Goal: Task Accomplishment & Management: Use online tool/utility

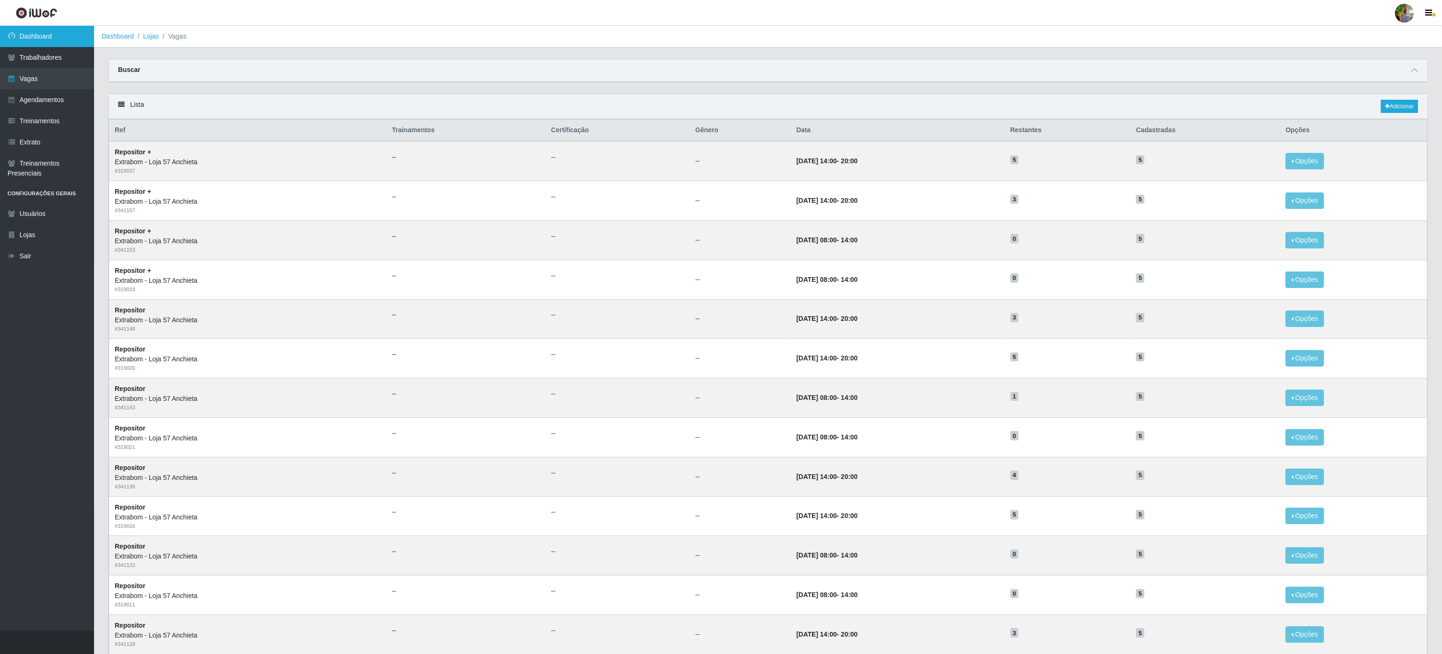
click at [61, 36] on link "Dashboard" at bounding box center [47, 36] width 94 height 21
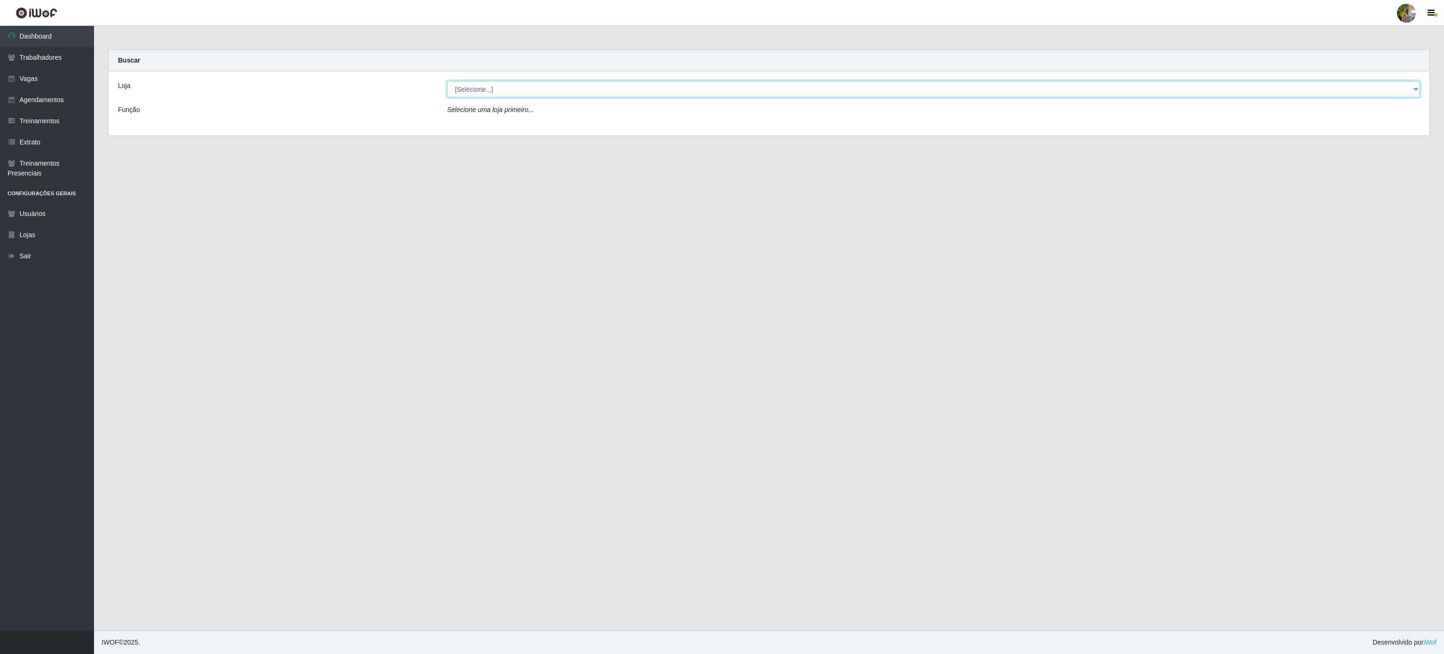
drag, startPoint x: 568, startPoint y: 92, endPoint x: 553, endPoint y: 91, distance: 15.1
click at [554, 90] on select "[Selecione...] Atacado Vem - [GEOGRAPHIC_DATA] 30 Laranjeiras Velha Atacado Vem…" at bounding box center [933, 89] width 973 height 16
click at [447, 81] on select "[Selecione...] Atacado Vem - [GEOGRAPHIC_DATA] 30 Laranjeiras Velha Atacado Vem…" at bounding box center [933, 89] width 973 height 16
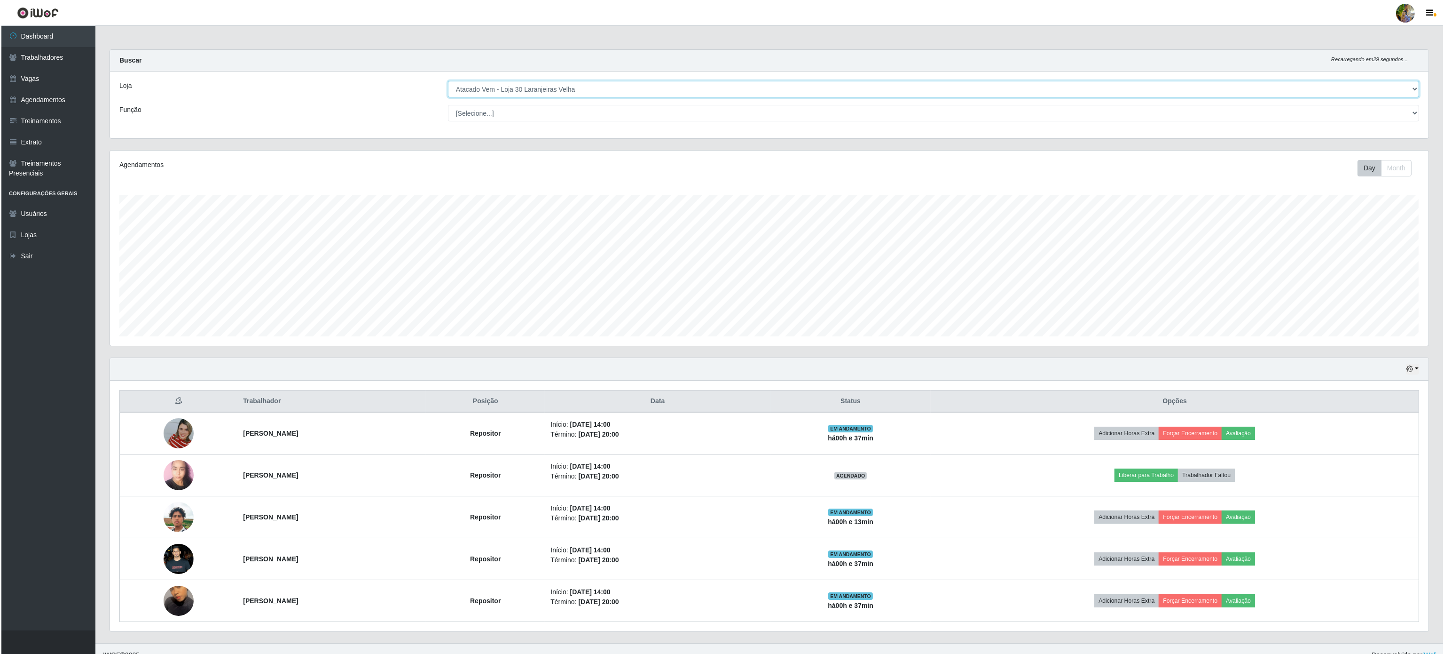
scroll to position [196, 1318]
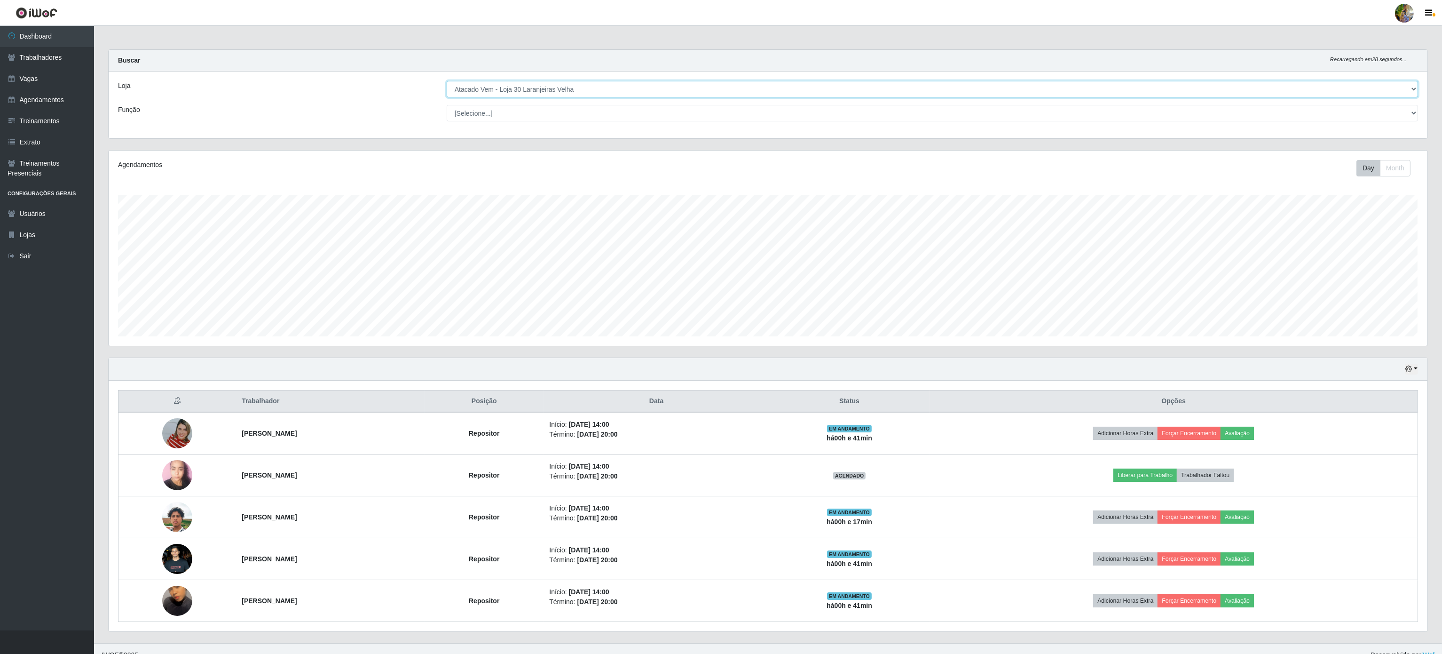
click at [559, 92] on select "[Selecione...] Atacado Vem - [GEOGRAPHIC_DATA] 30 Laranjeiras Velha Atacado Vem…" at bounding box center [932, 89] width 971 height 16
click at [447, 81] on select "[Selecione...] Atacado Vem - [GEOGRAPHIC_DATA] 30 Laranjeiras Velha Atacado Vem…" at bounding box center [932, 89] width 971 height 16
click at [551, 104] on div "Loja [Selecione...] Atacado Vem - [GEOGRAPHIC_DATA] 30 Laranjeiras Velha Atacad…" at bounding box center [768, 104] width 1319 height 67
click at [551, 85] on select "[Selecione...] Atacado Vem - [GEOGRAPHIC_DATA] 30 Laranjeiras Velha Atacado Vem…" at bounding box center [932, 89] width 971 height 16
click at [447, 81] on select "[Selecione...] Atacado Vem - [GEOGRAPHIC_DATA] 30 Laranjeiras Velha Atacado Vem…" at bounding box center [932, 89] width 971 height 16
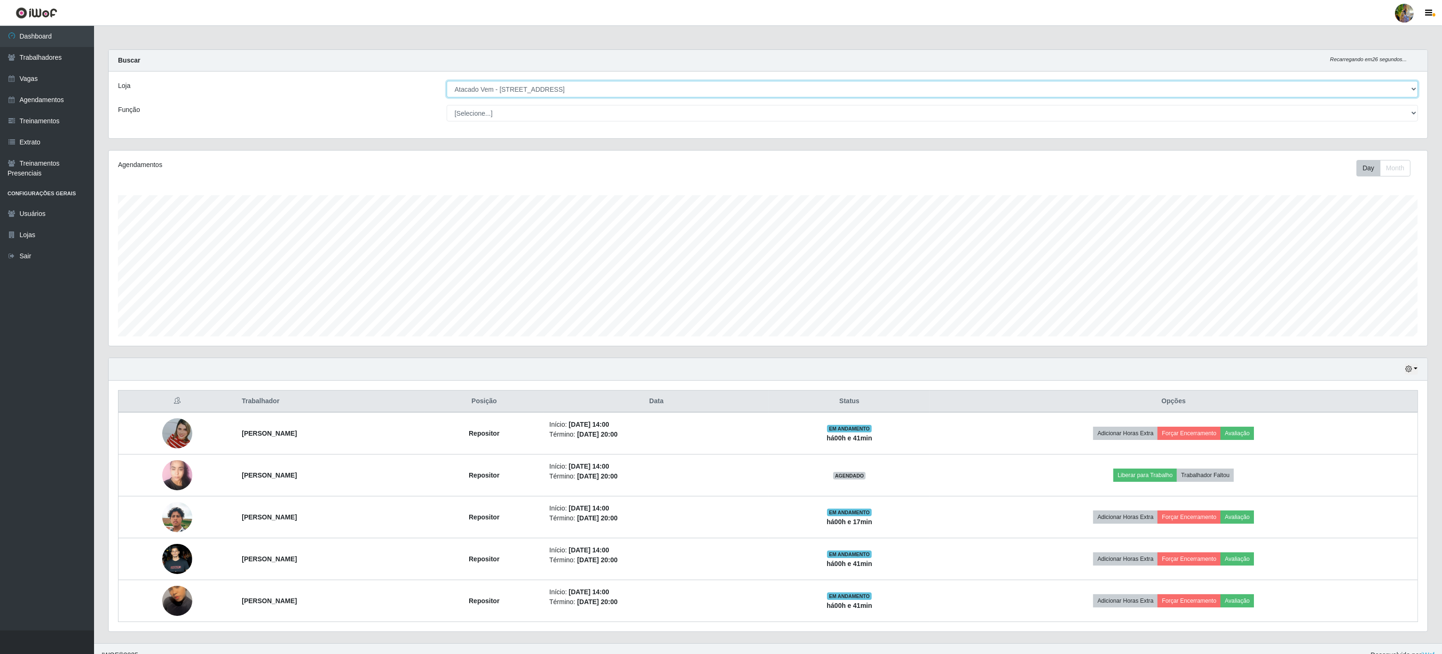
scroll to position [196, 1320]
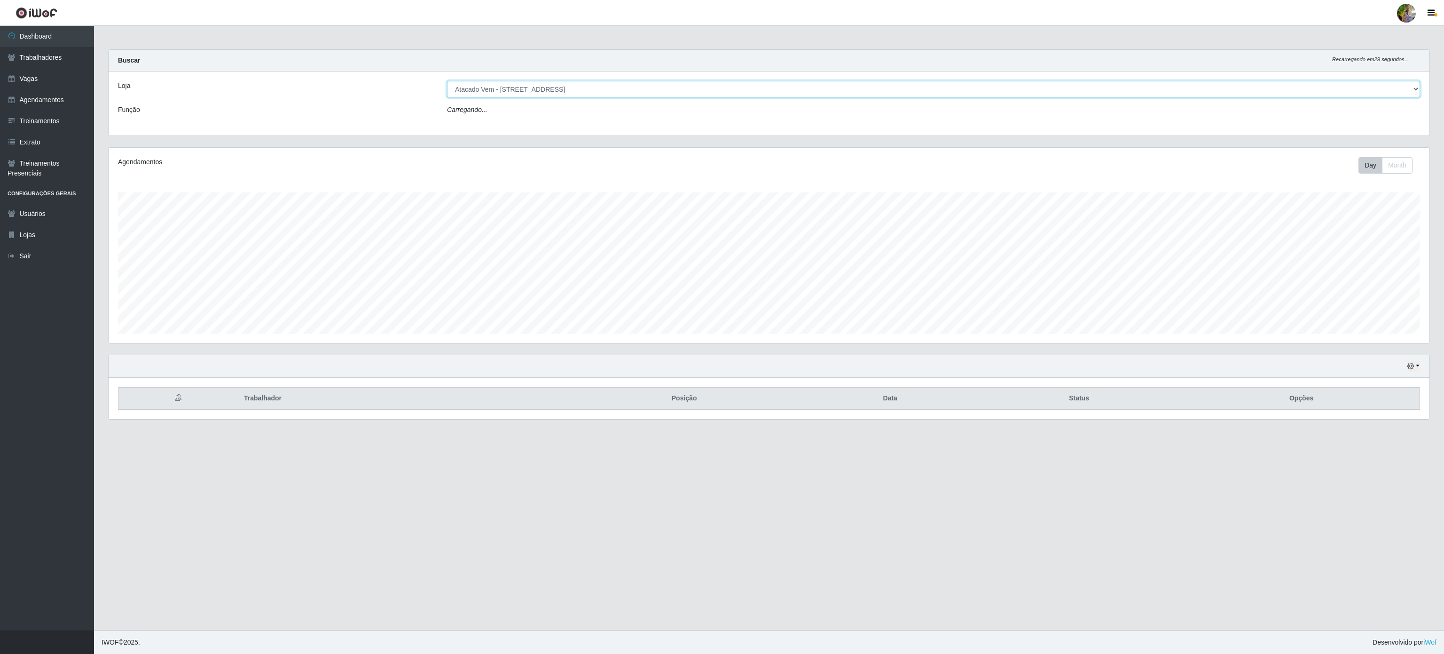
click at [555, 91] on select "[Selecione...] Atacado Vem - [GEOGRAPHIC_DATA] 30 Laranjeiras Velha Atacado Vem…" at bounding box center [933, 89] width 973 height 16
click at [447, 81] on select "[Selecione...] Atacado Vem - [GEOGRAPHIC_DATA] 30 Laranjeiras Velha Atacado Vem…" at bounding box center [933, 89] width 973 height 16
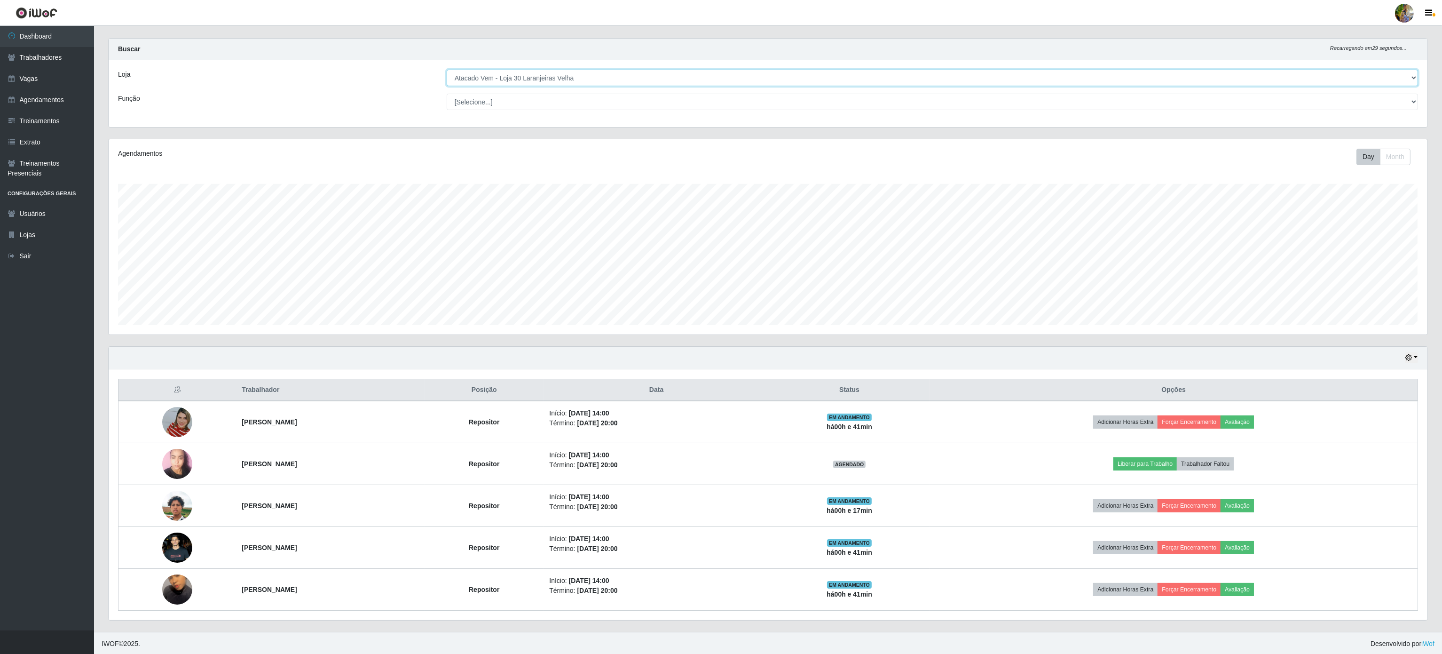
scroll to position [17, 0]
click at [643, 76] on select "[Selecione...] Atacado Vem - [GEOGRAPHIC_DATA] 30 Laranjeiras Velha Atacado Vem…" at bounding box center [932, 76] width 971 height 16
click at [447, 81] on select "[Selecione...] Atacado Vem - [GEOGRAPHIC_DATA] 30 Laranjeiras Velha Atacado Vem…" at bounding box center [932, 76] width 971 height 16
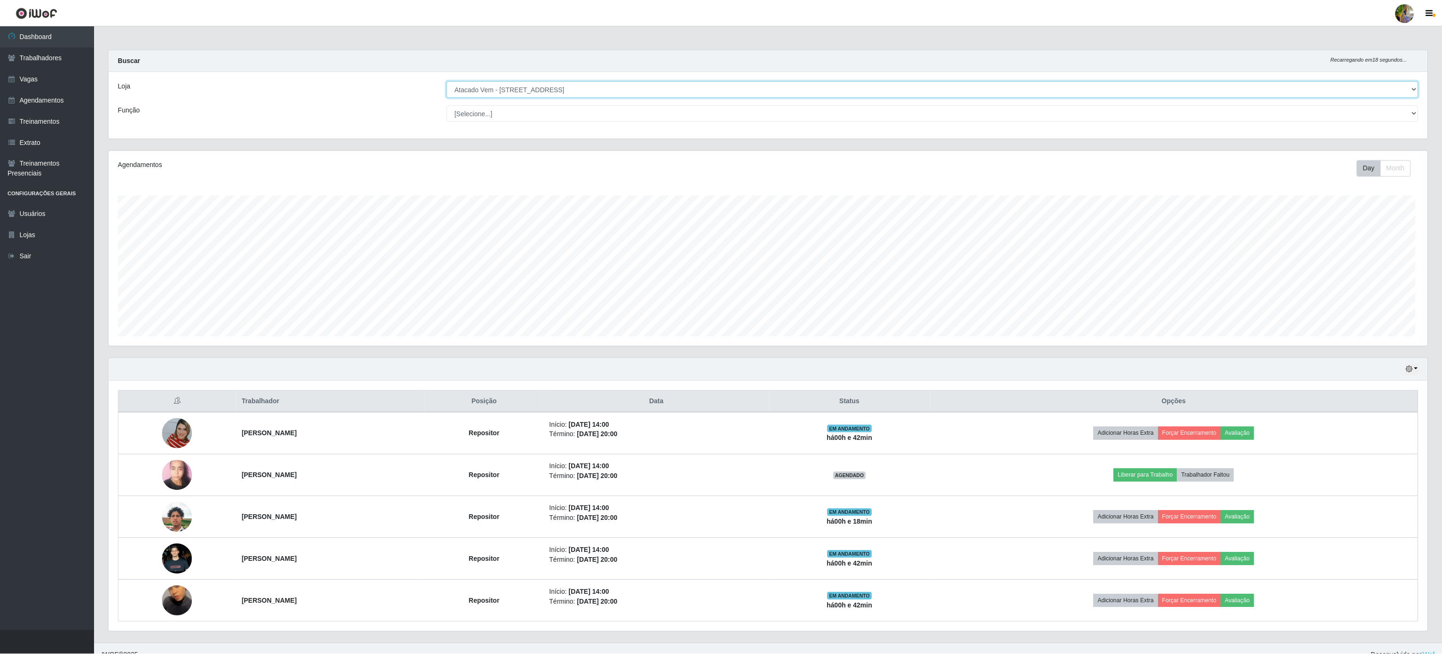
scroll to position [196, 1320]
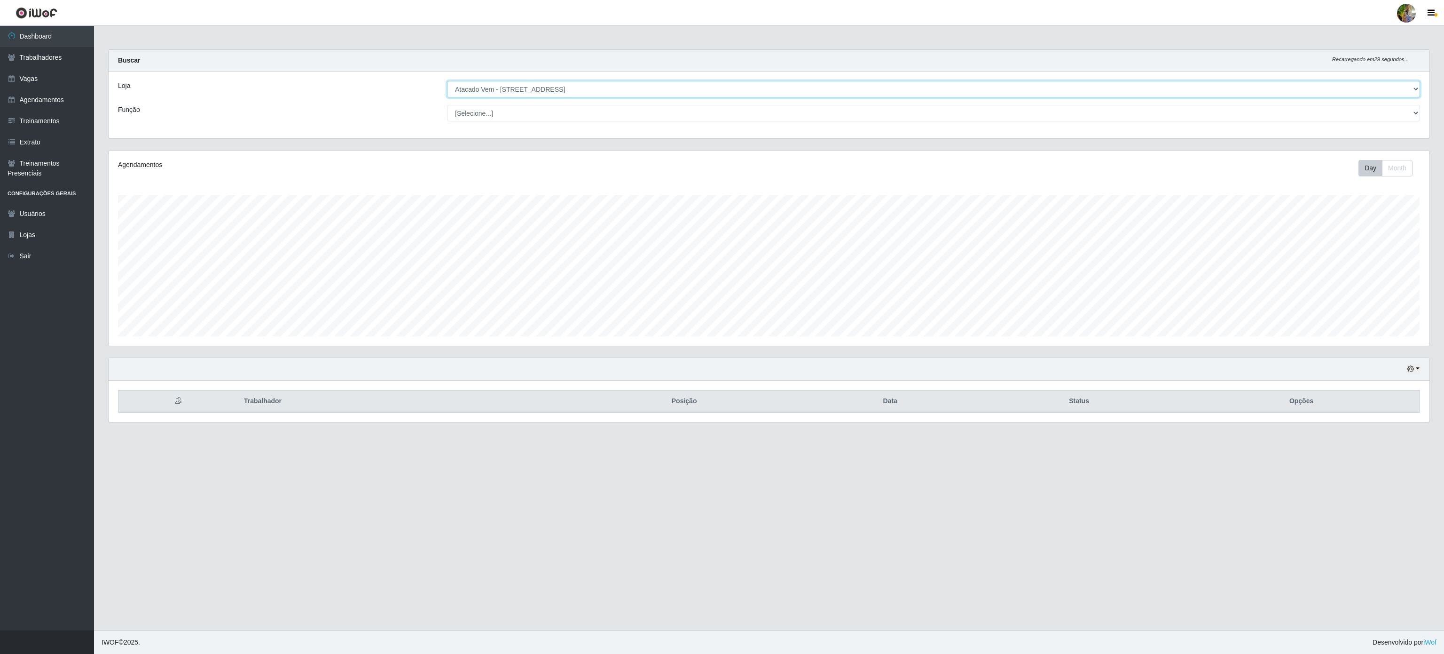
click at [572, 86] on select "[Selecione...] Atacado Vem - [GEOGRAPHIC_DATA] 30 Laranjeiras Velha Atacado Vem…" at bounding box center [933, 89] width 973 height 16
click at [447, 81] on select "[Selecione...] Atacado Vem - [GEOGRAPHIC_DATA] 30 Laranjeiras Velha Atacado Vem…" at bounding box center [933, 89] width 973 height 16
click at [547, 87] on select "[Selecione...] Atacado Vem - [GEOGRAPHIC_DATA] 30 Laranjeiras Velha Atacado Vem…" at bounding box center [933, 89] width 973 height 16
click at [447, 81] on select "[Selecione...] Atacado Vem - [GEOGRAPHIC_DATA] 30 Laranjeiras Velha Atacado Vem…" at bounding box center [933, 89] width 973 height 16
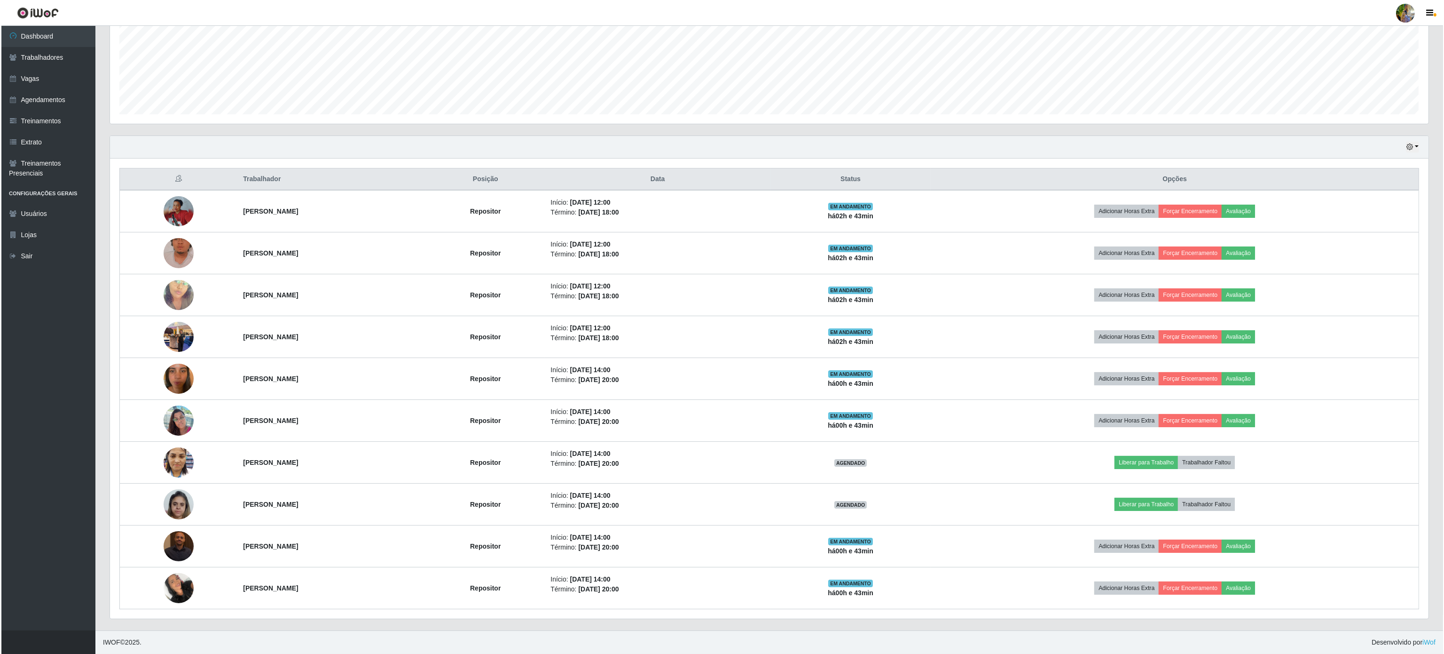
scroll to position [0, 0]
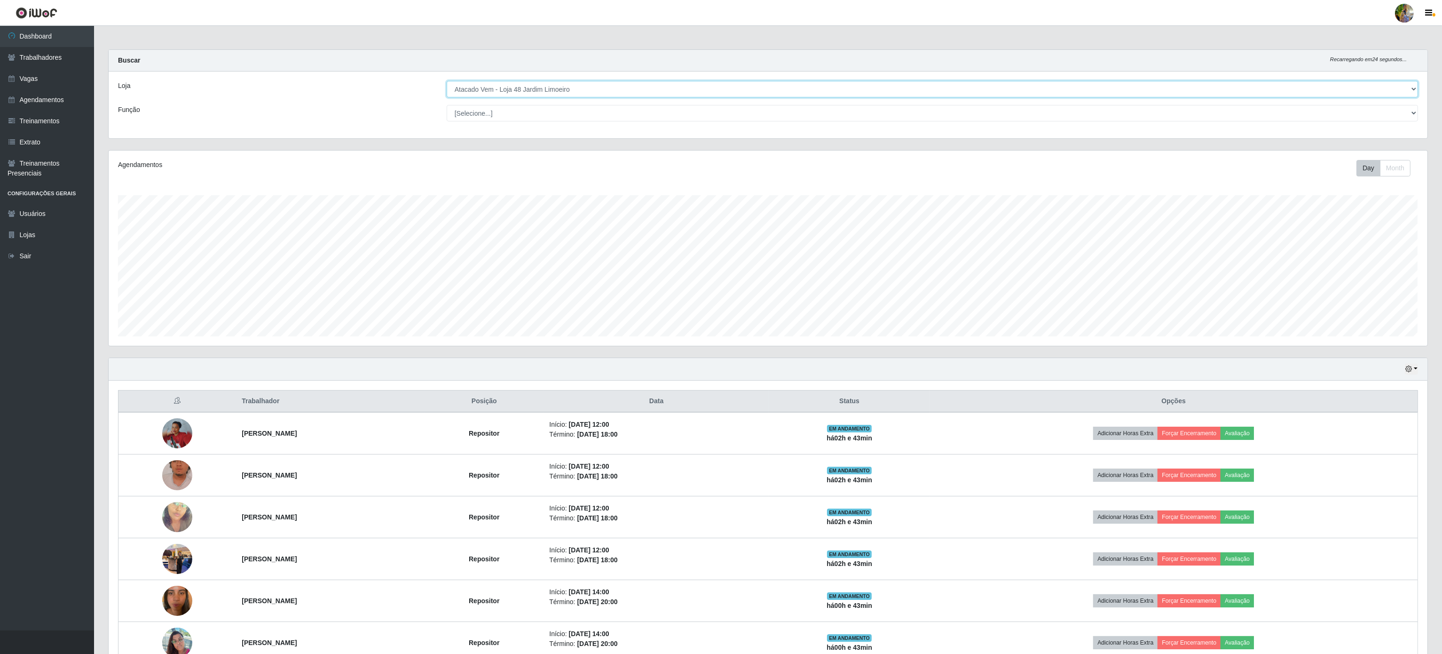
drag, startPoint x: 573, startPoint y: 91, endPoint x: 569, endPoint y: 97, distance: 6.8
click at [573, 91] on select "[Selecione...] Atacado Vem - [GEOGRAPHIC_DATA] 30 Laranjeiras Velha Atacado Vem…" at bounding box center [932, 89] width 971 height 16
click at [447, 81] on select "[Selecione...] Atacado Vem - [GEOGRAPHIC_DATA] 30 Laranjeiras Velha Atacado Vem…" at bounding box center [932, 89] width 971 height 16
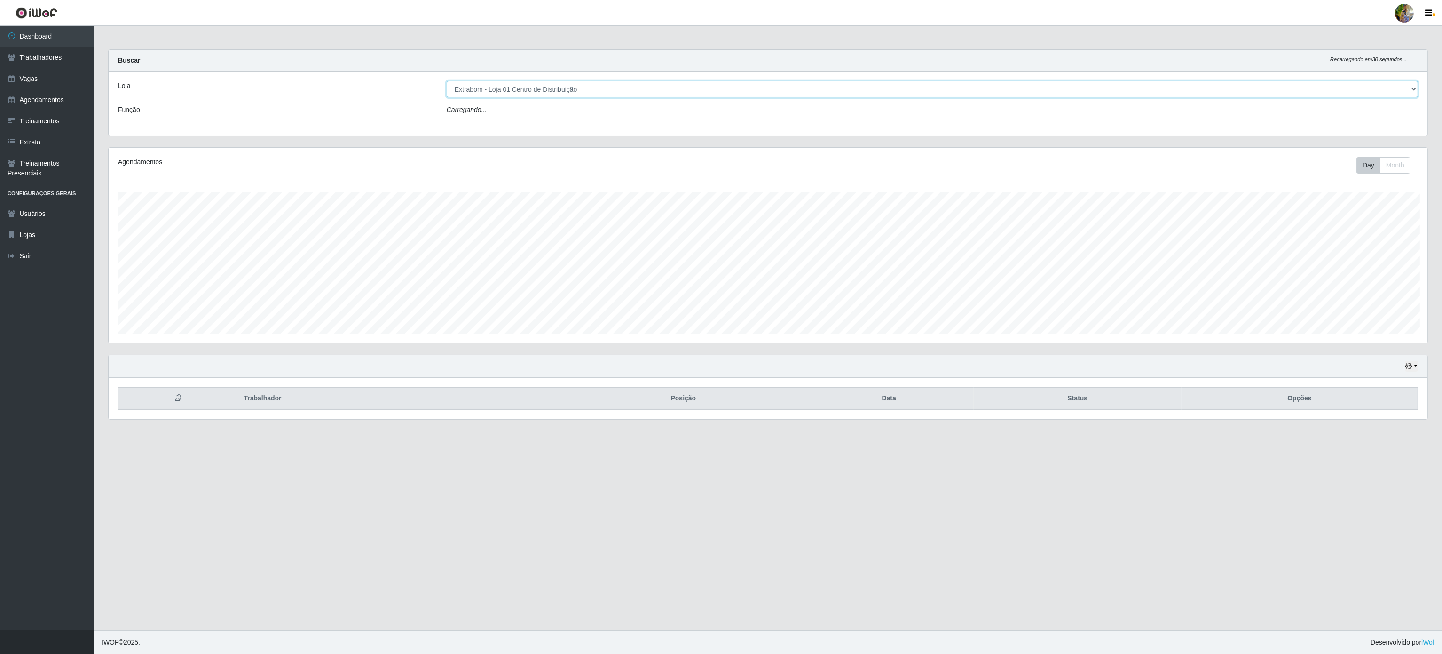
scroll to position [196, 1320]
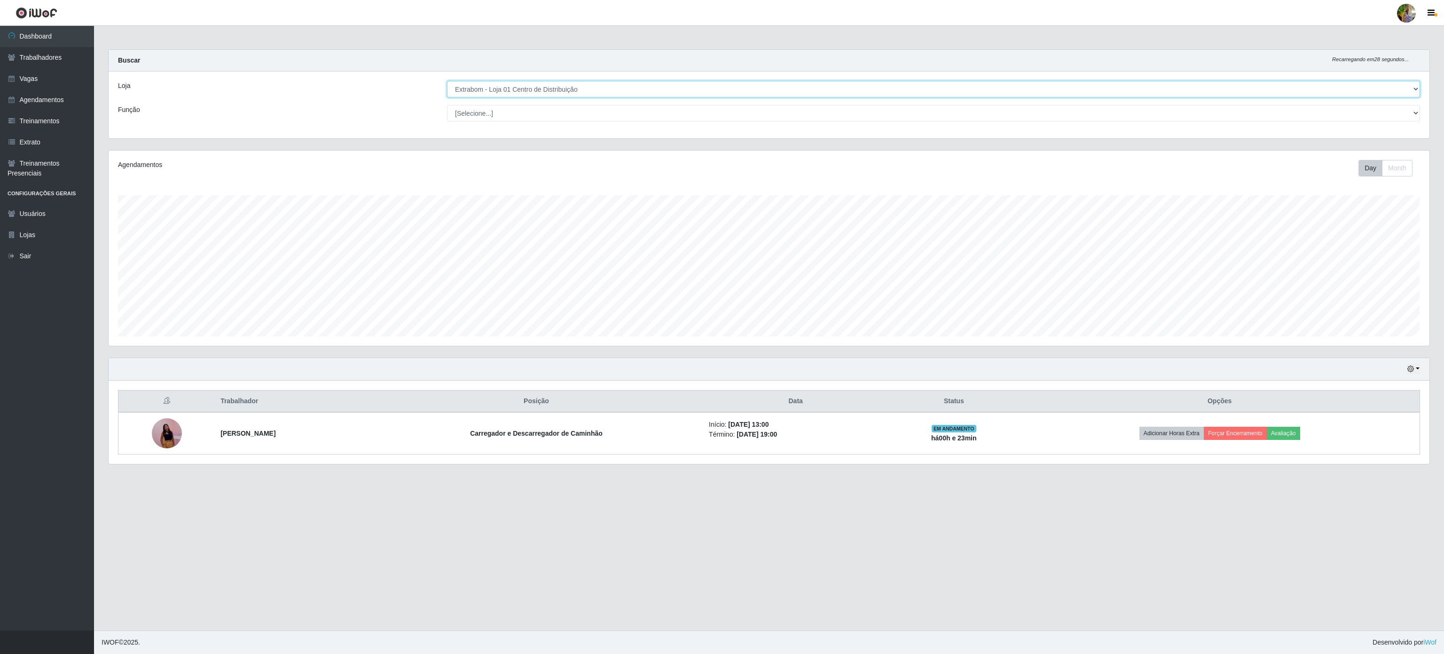
click at [571, 91] on select "[Selecione...] Atacado Vem - [GEOGRAPHIC_DATA] 30 Laranjeiras Velha Atacado Vem…" at bounding box center [933, 89] width 973 height 16
click at [447, 81] on select "[Selecione...] Atacado Vem - [GEOGRAPHIC_DATA] 30 Laranjeiras Velha Atacado Vem…" at bounding box center [933, 89] width 973 height 16
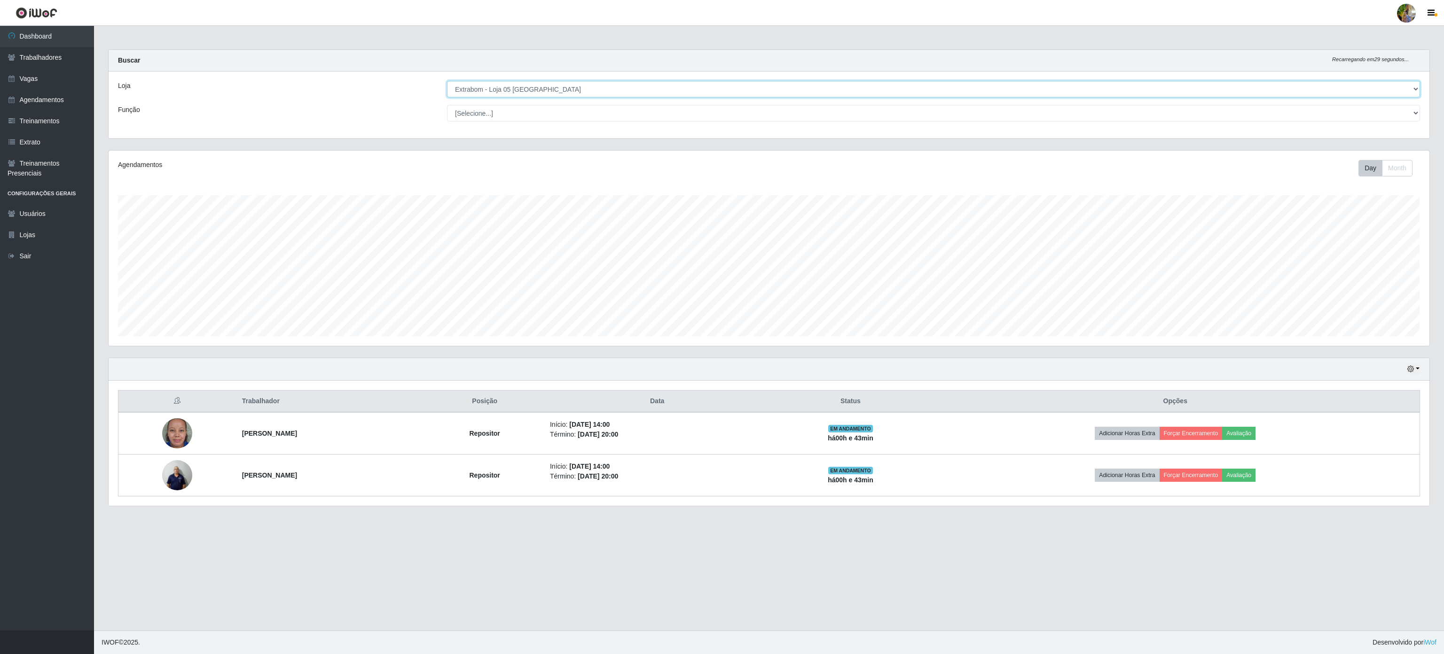
click at [583, 87] on select "[Selecione...] Atacado Vem - [GEOGRAPHIC_DATA] 30 Laranjeiras Velha Atacado Vem…" at bounding box center [933, 89] width 973 height 16
click at [447, 81] on select "[Selecione...] Atacado Vem - [GEOGRAPHIC_DATA] 30 Laranjeiras Velha Atacado Vem…" at bounding box center [933, 89] width 973 height 16
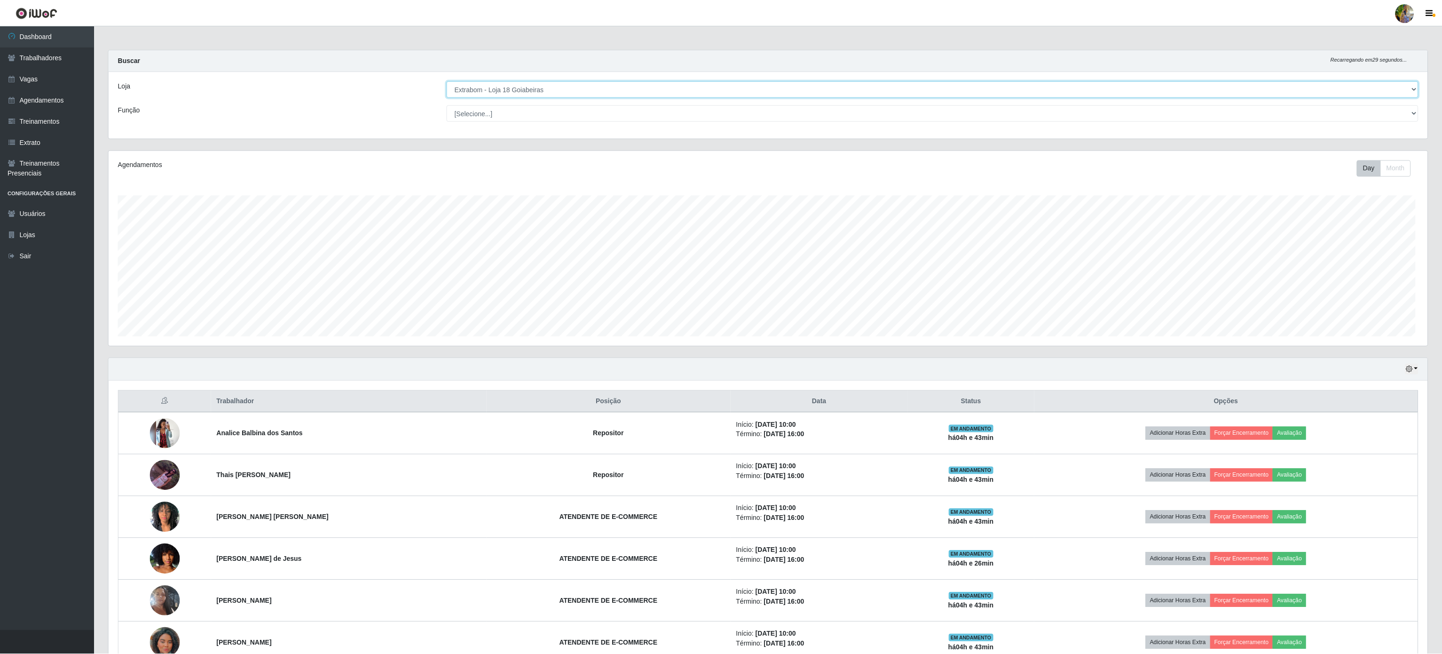
scroll to position [469974, 468850]
click at [594, 91] on select "[Selecione...] Atacado Vem - [GEOGRAPHIC_DATA] 30 Laranjeiras Velha Atacado Vem…" at bounding box center [932, 89] width 971 height 16
click at [354, 92] on div "Loja" at bounding box center [275, 89] width 329 height 16
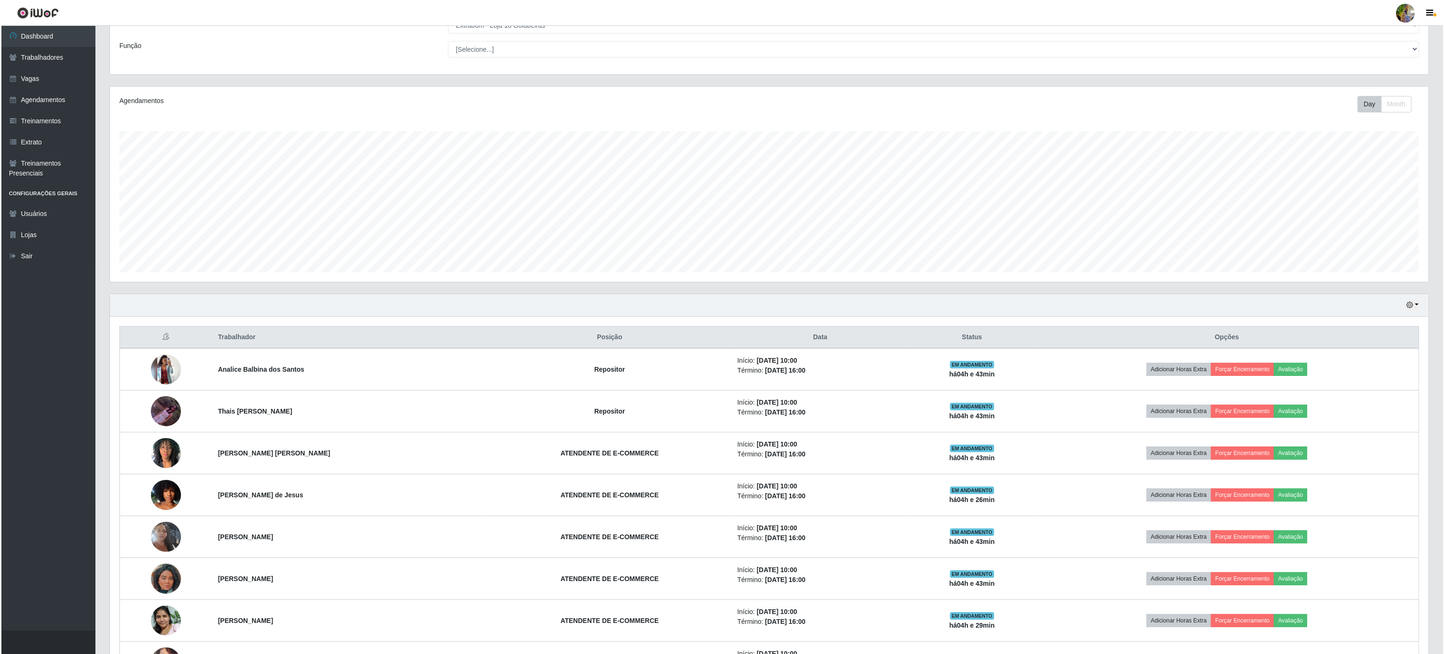
scroll to position [0, 0]
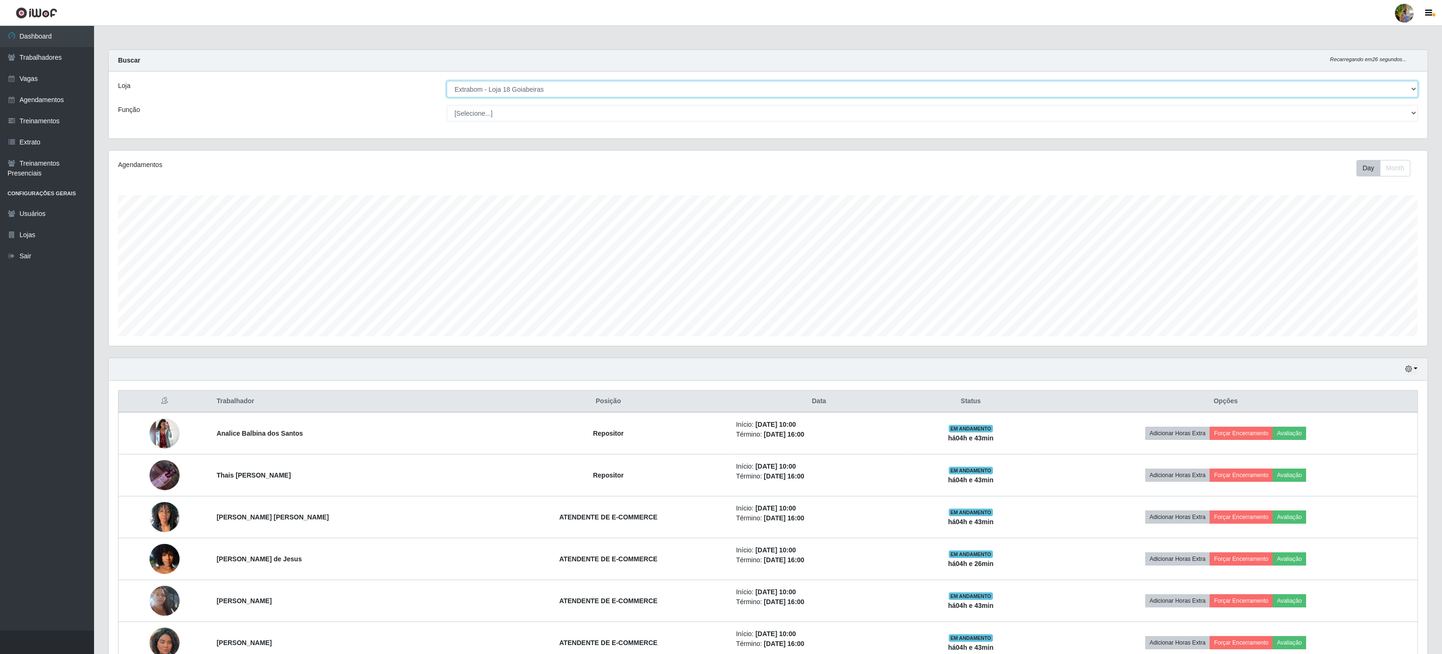
click at [535, 90] on select "[Selecione...] Atacado Vem - [GEOGRAPHIC_DATA] 30 Laranjeiras Velha Atacado Vem…" at bounding box center [932, 89] width 971 height 16
click at [447, 81] on select "[Selecione...] Atacado Vem - [GEOGRAPHIC_DATA] 30 Laranjeiras Velha Atacado Vem…" at bounding box center [932, 89] width 971 height 16
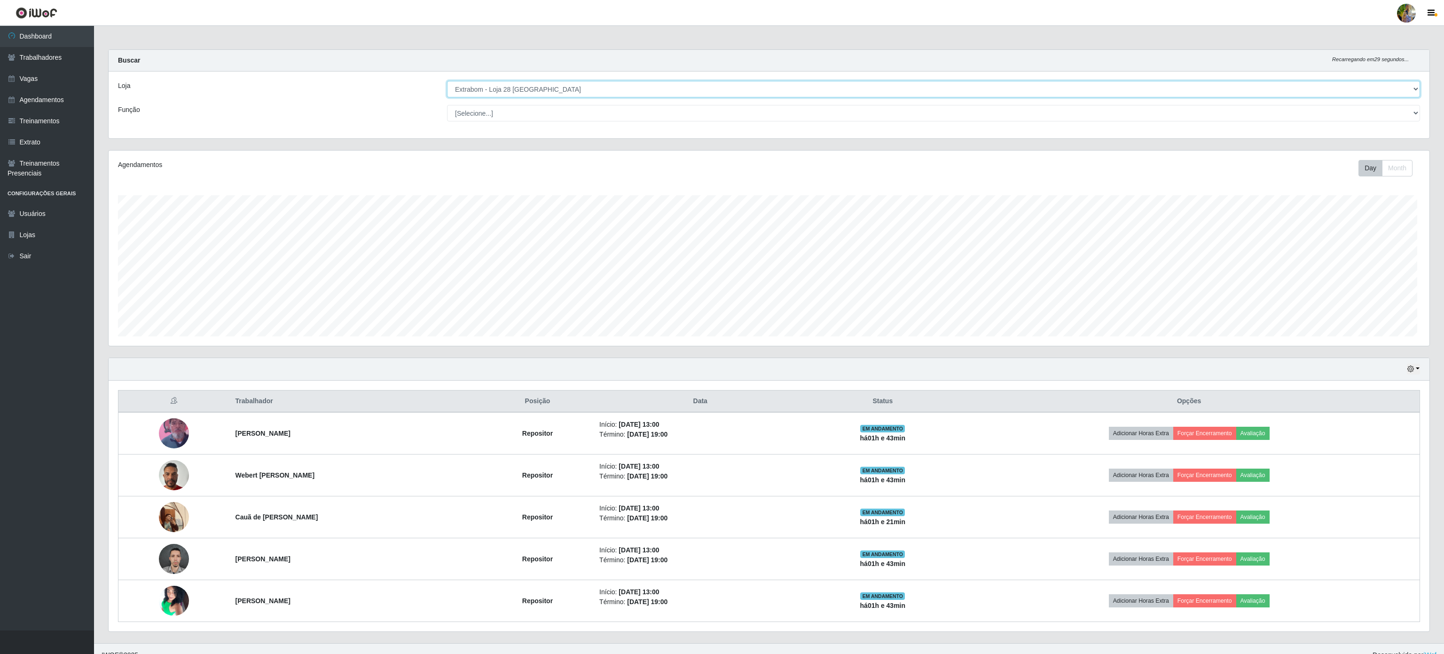
scroll to position [469974, 468850]
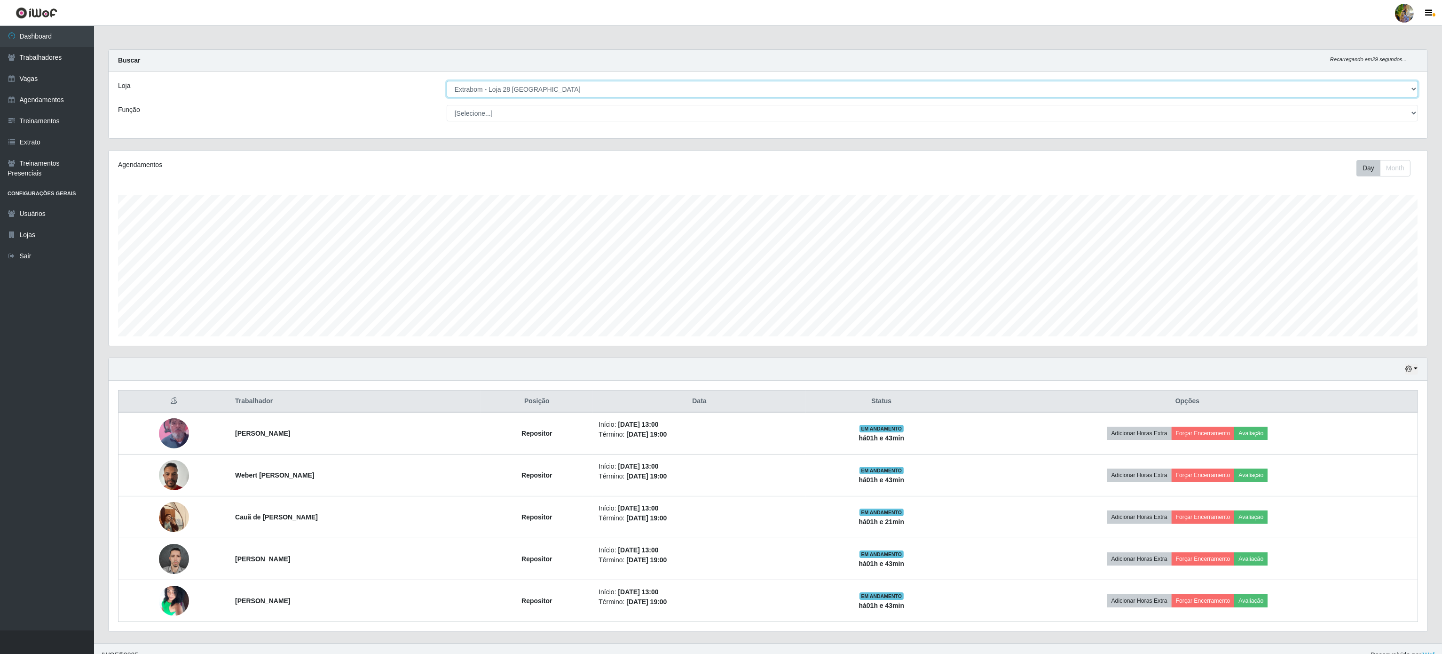
click at [554, 83] on select "[Selecione...] Atacado Vem - [GEOGRAPHIC_DATA] 30 Laranjeiras Velha Atacado Vem…" at bounding box center [932, 89] width 971 height 16
select select "470"
click at [447, 81] on select "[Selecione...] Atacado Vem - [GEOGRAPHIC_DATA] 30 Laranjeiras Velha Atacado Vem…" at bounding box center [932, 89] width 971 height 16
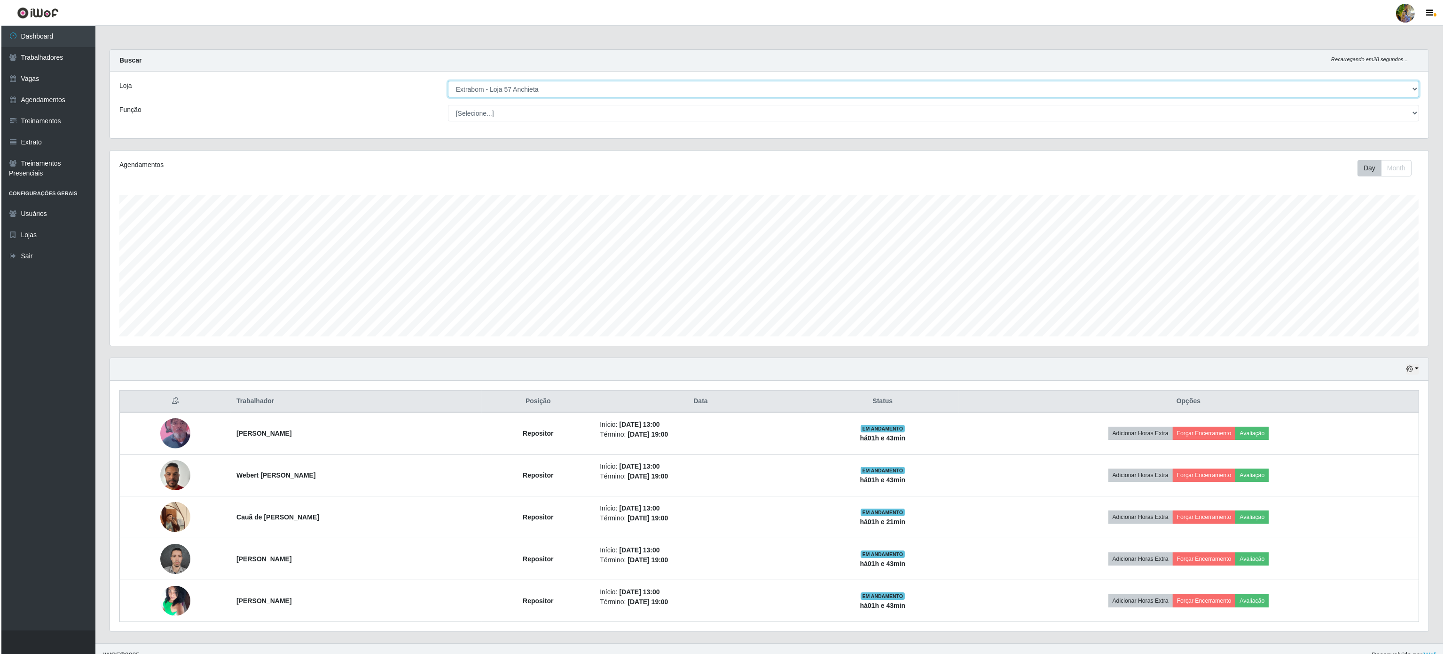
scroll to position [196, 1320]
